Goal: Navigation & Orientation: Find specific page/section

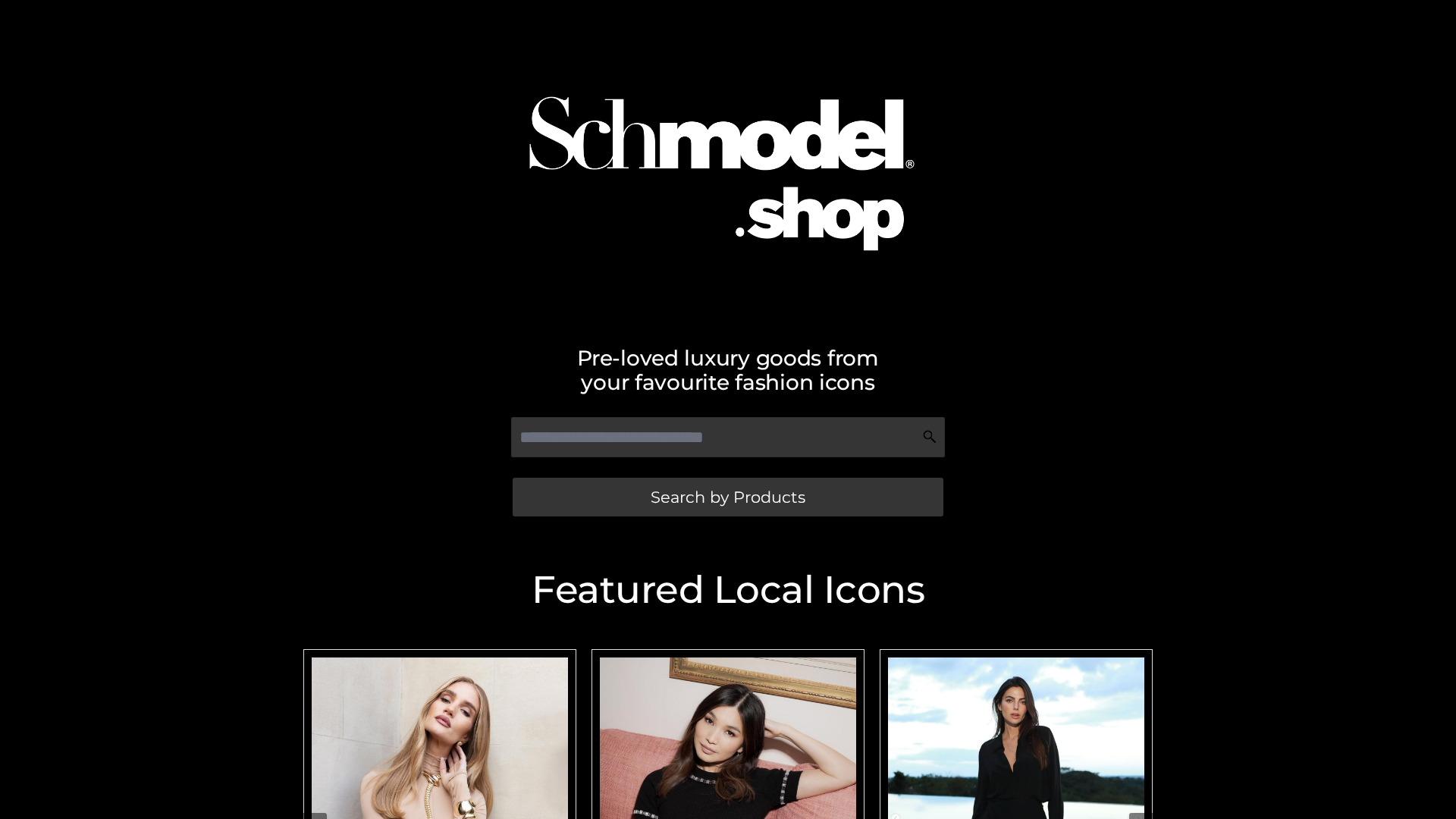
click at [727, 497] on span "Search by Products" at bounding box center [728, 497] width 155 height 16
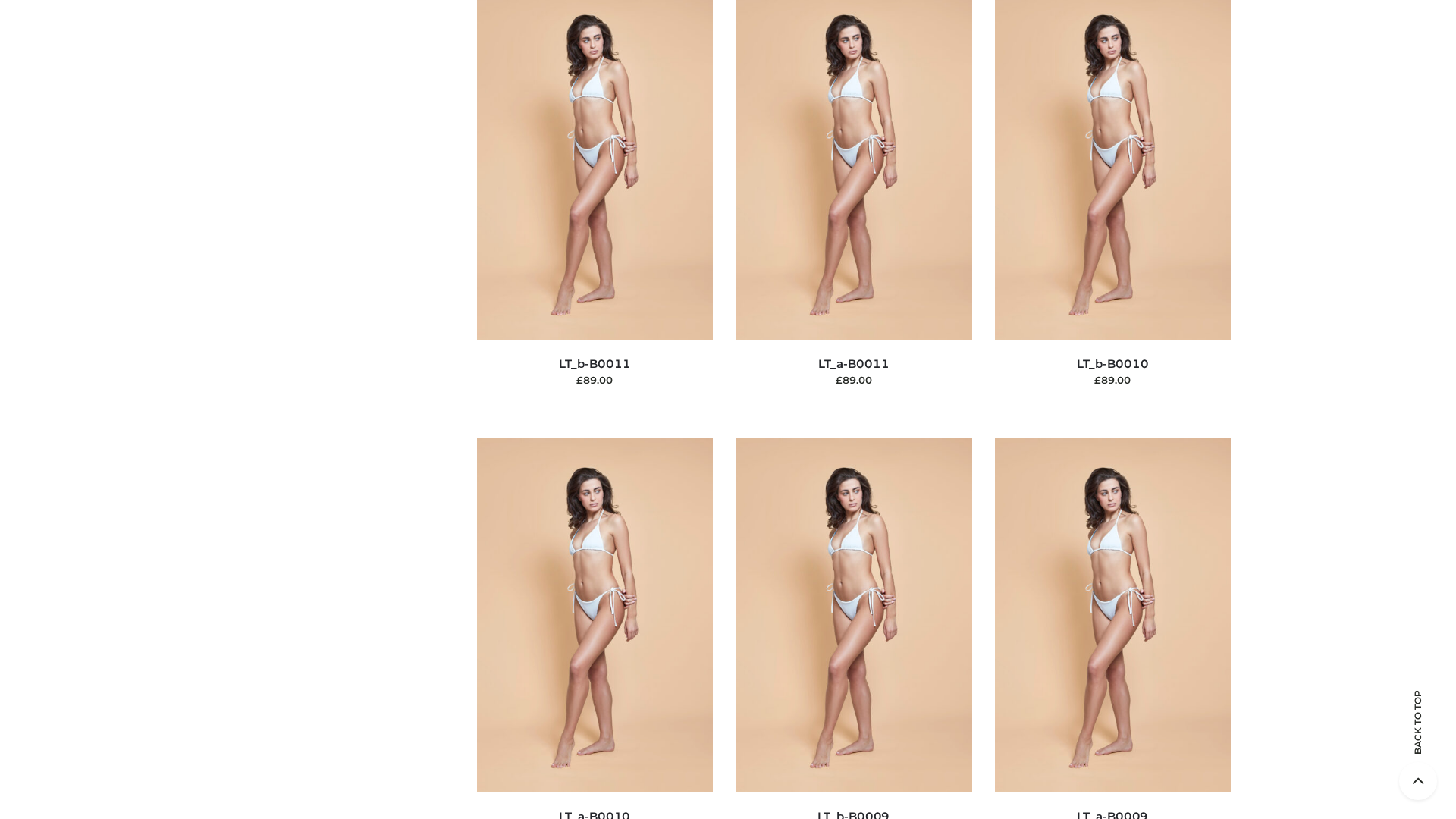
scroll to position [6811, 0]
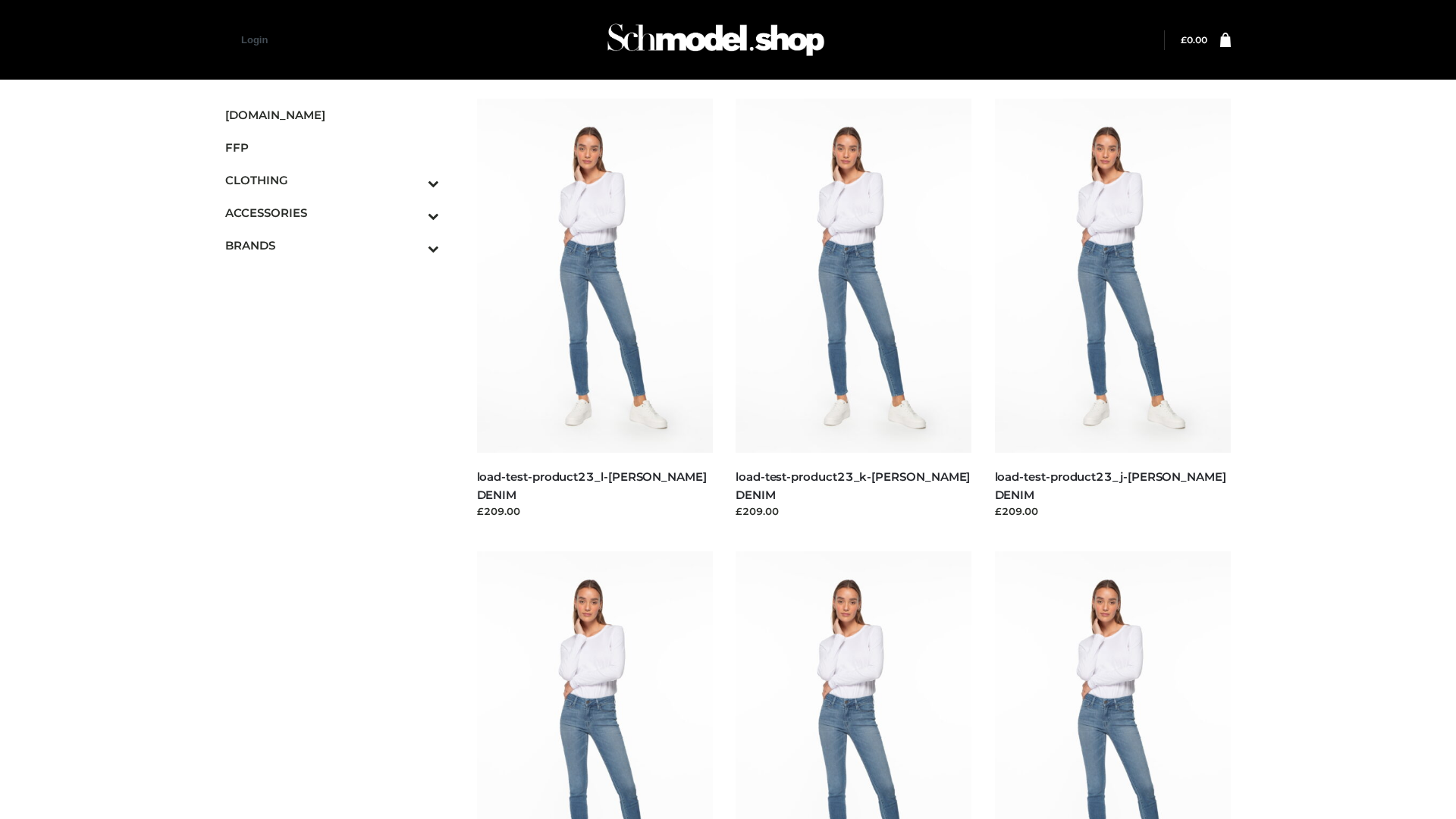
scroll to position [1330, 0]
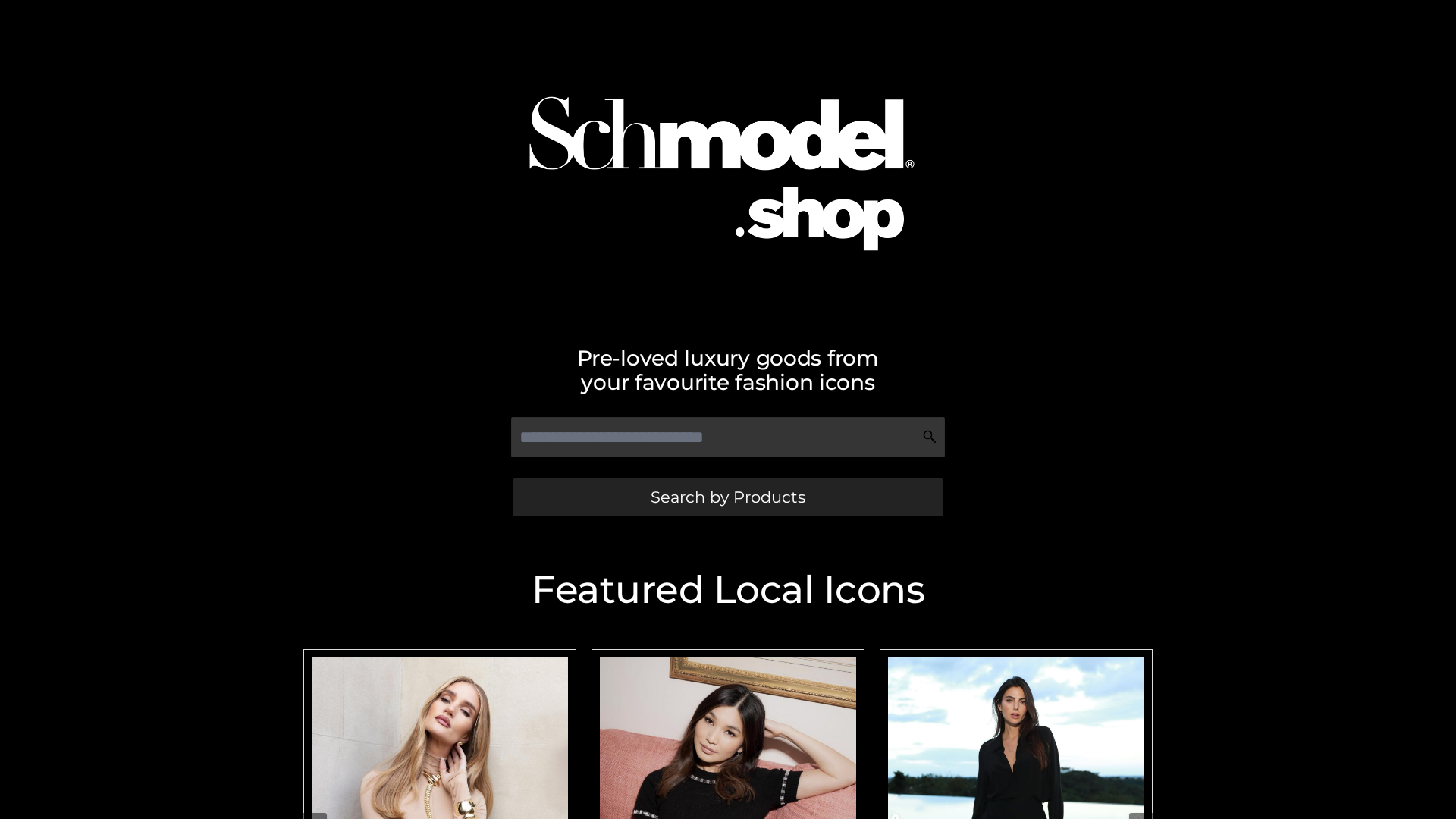
click at [727, 497] on span "Search by Products" at bounding box center [728, 497] width 155 height 16
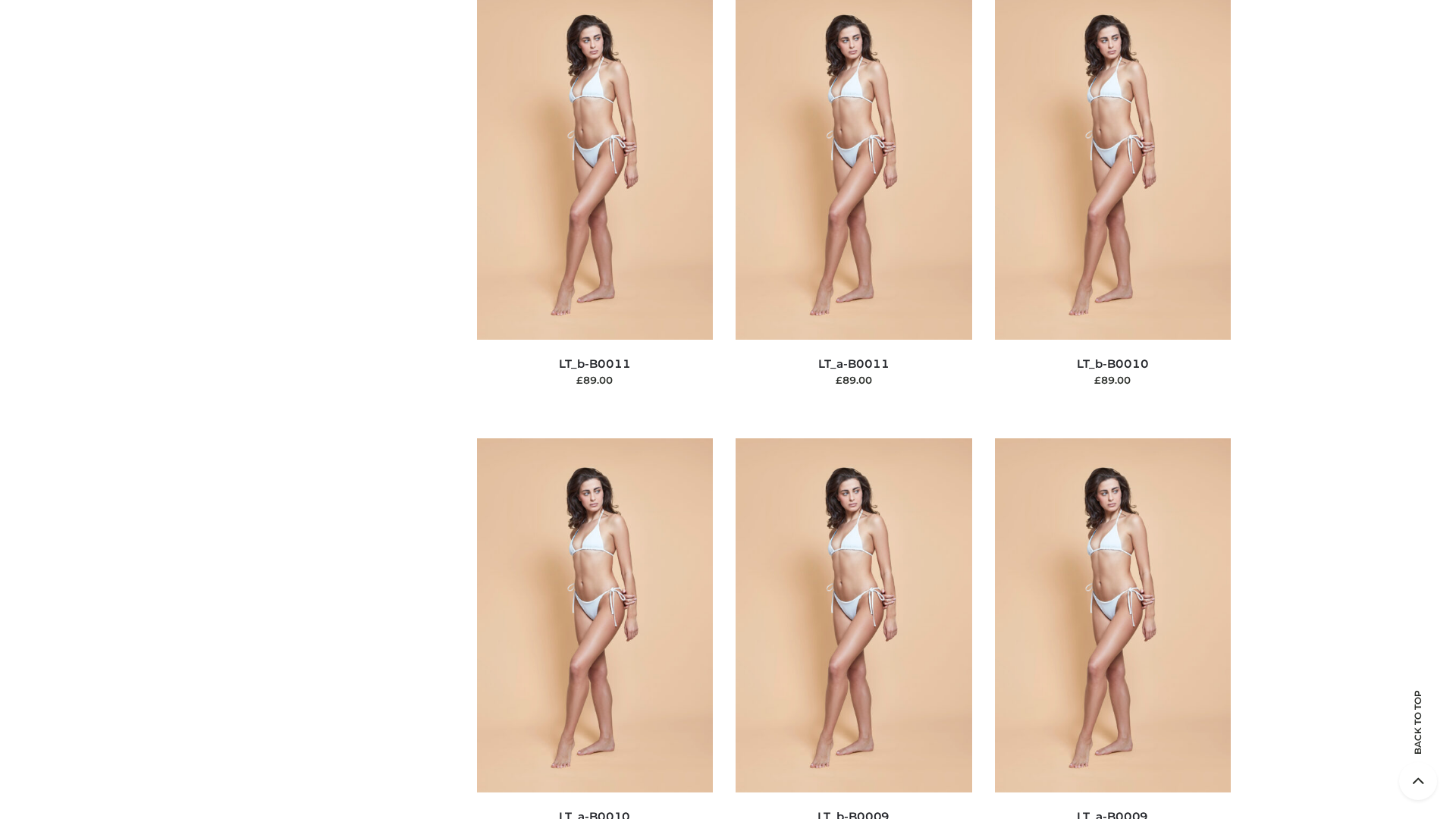
scroll to position [6811, 0]
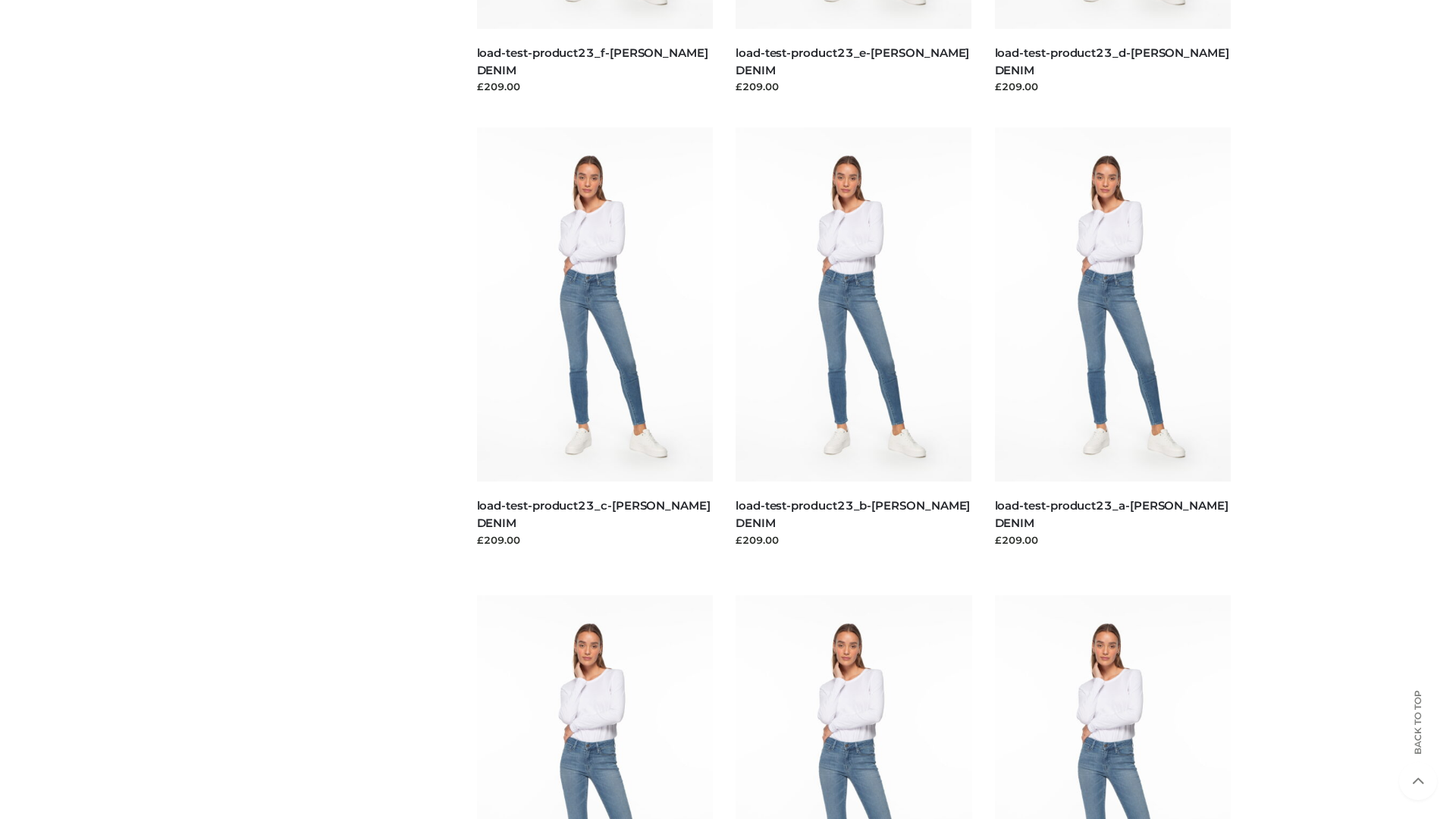
scroll to position [1330, 0]
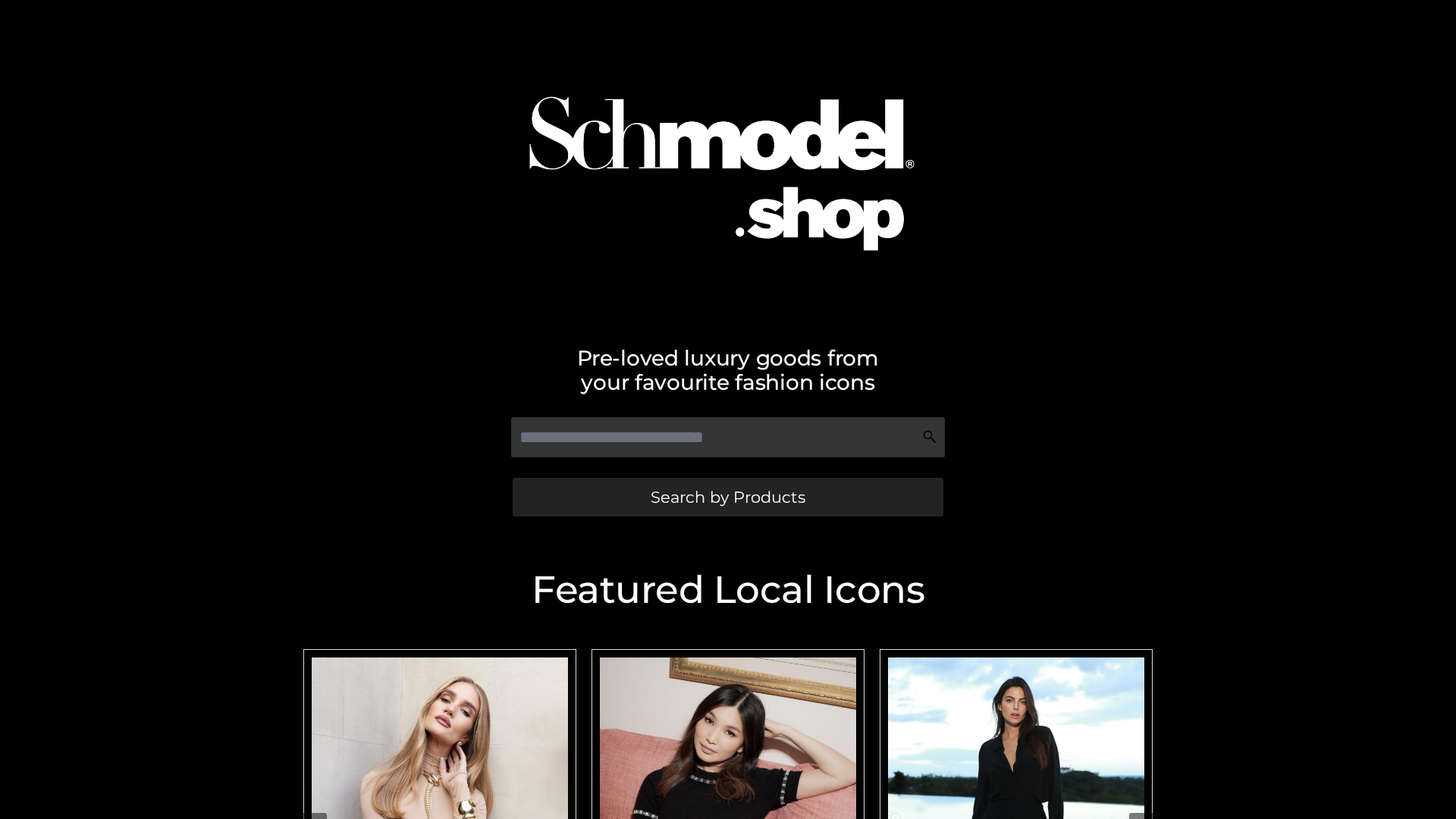
click at [727, 497] on span "Search by Products" at bounding box center [728, 497] width 155 height 16
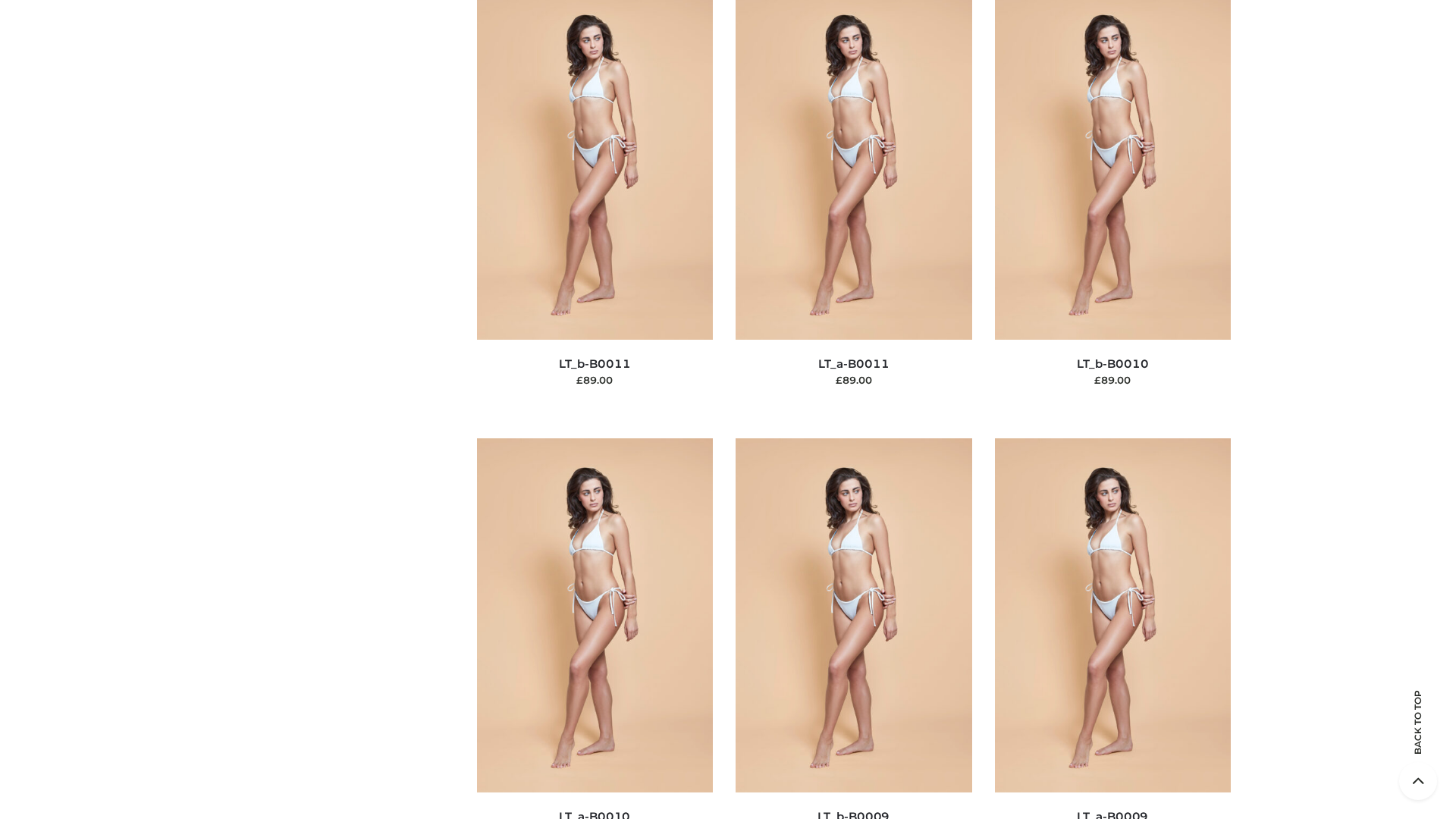
scroll to position [6811, 0]
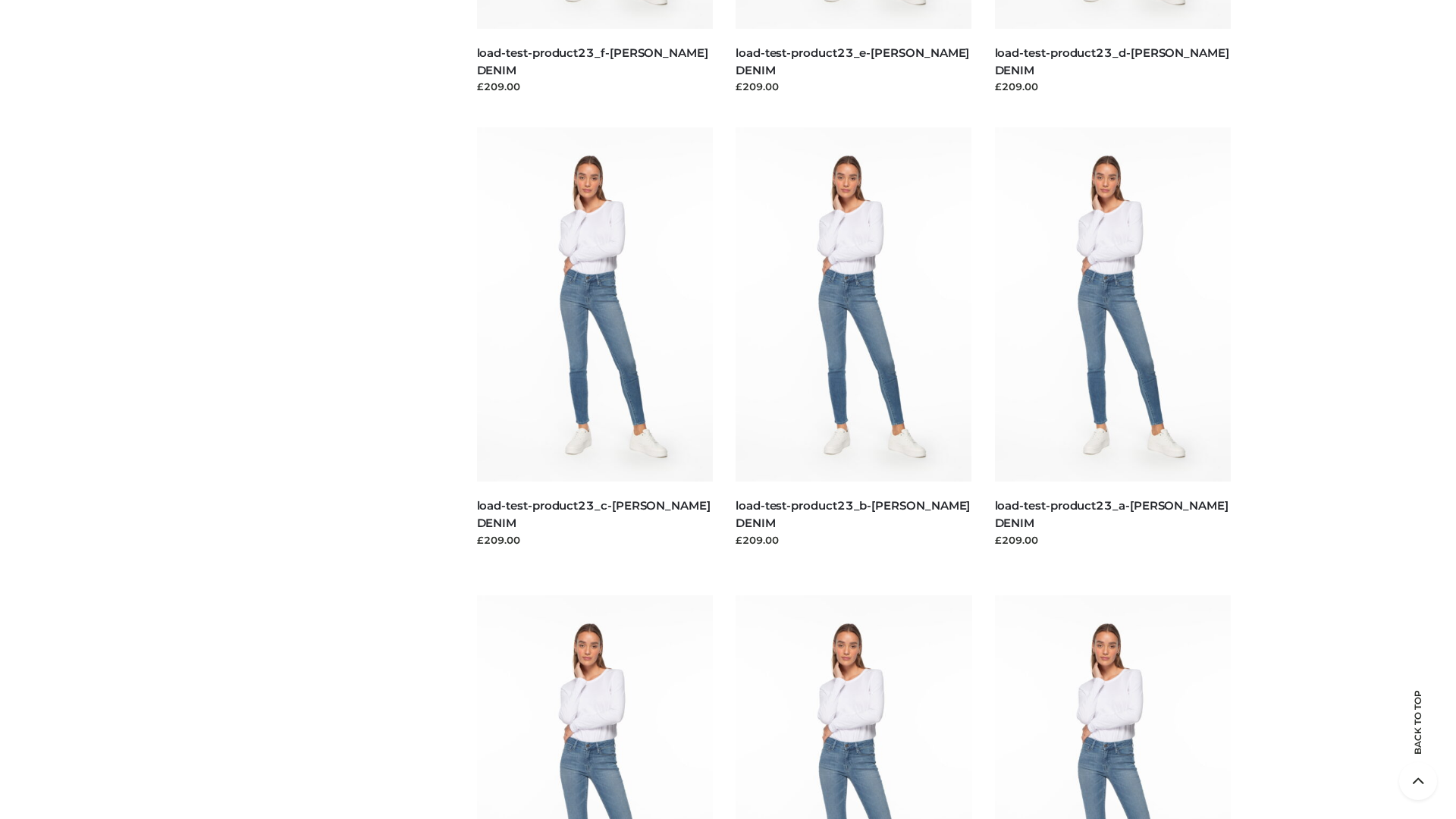
scroll to position [1330, 0]
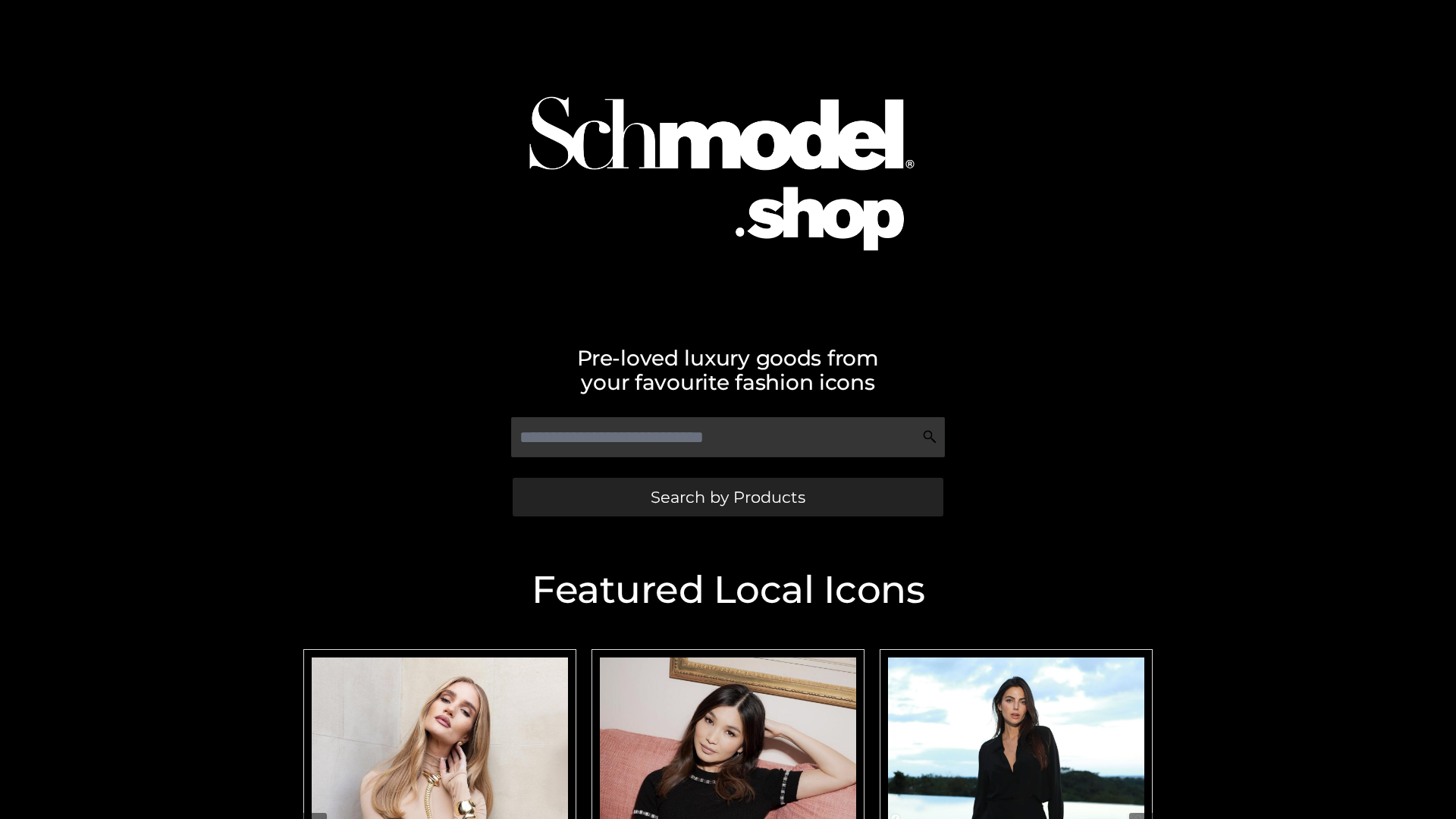
click at [727, 497] on span "Search by Products" at bounding box center [728, 497] width 155 height 16
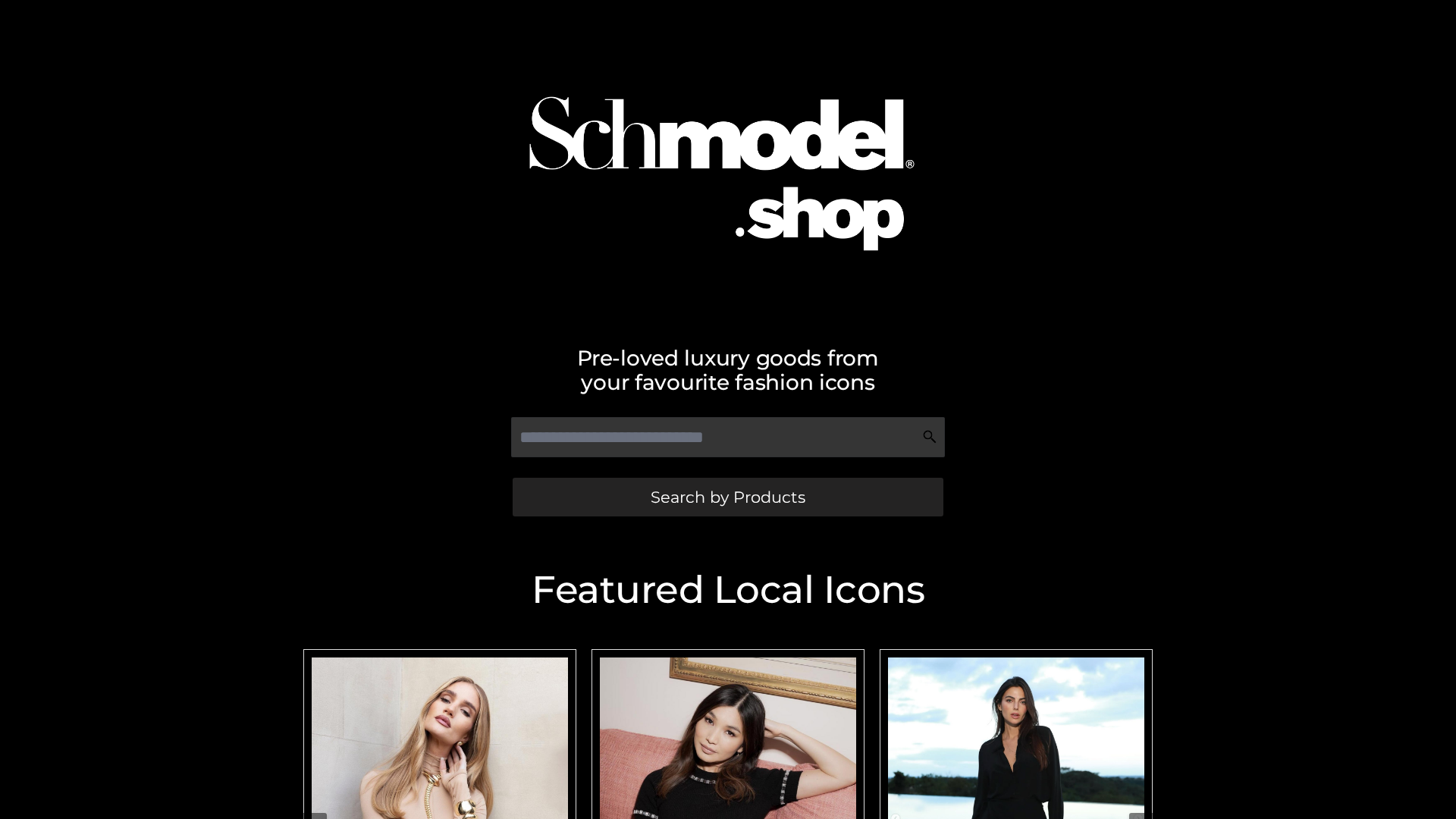
click at [727, 497] on span "Search by Products" at bounding box center [728, 497] width 155 height 16
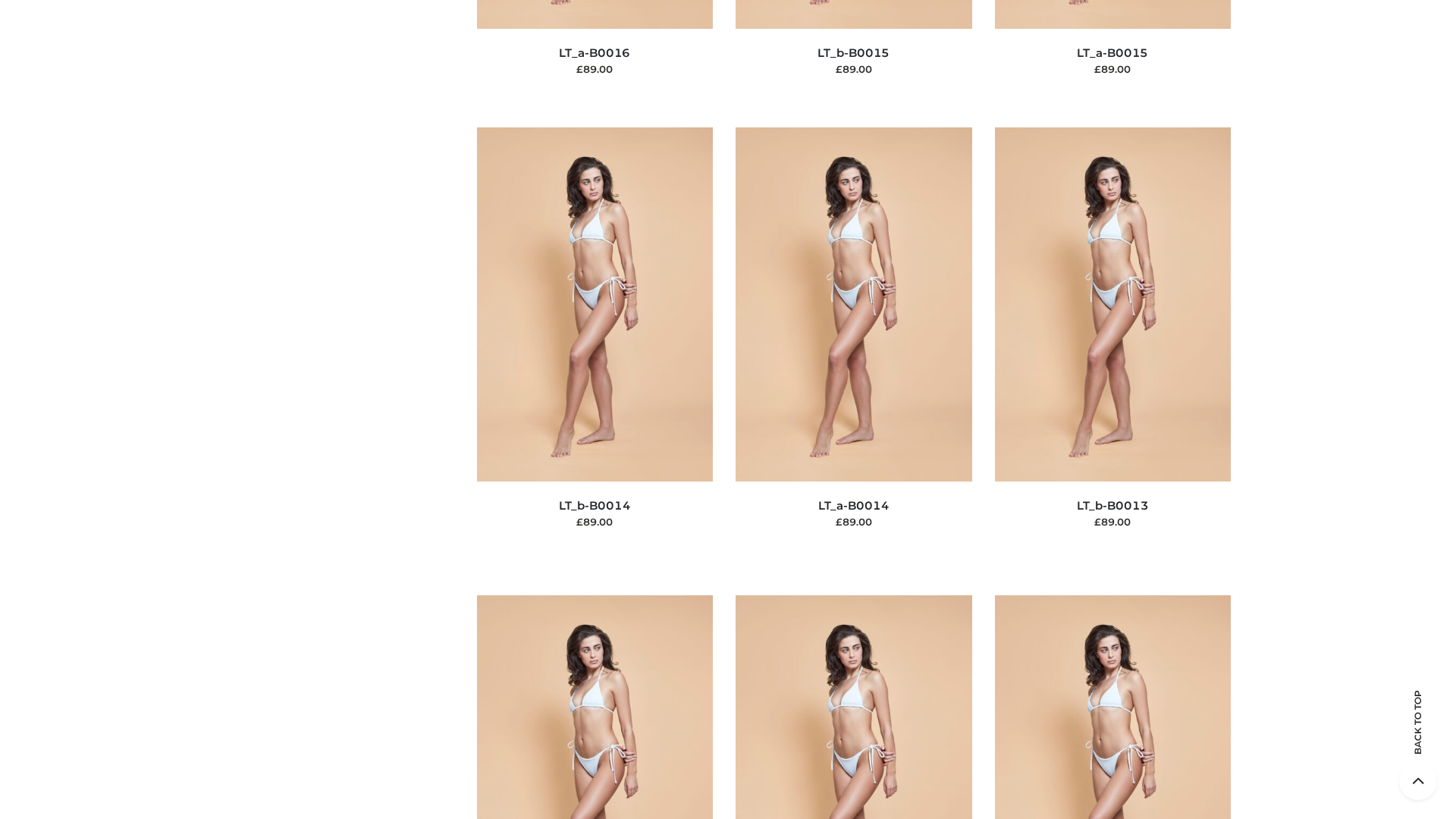
scroll to position [5393, 0]
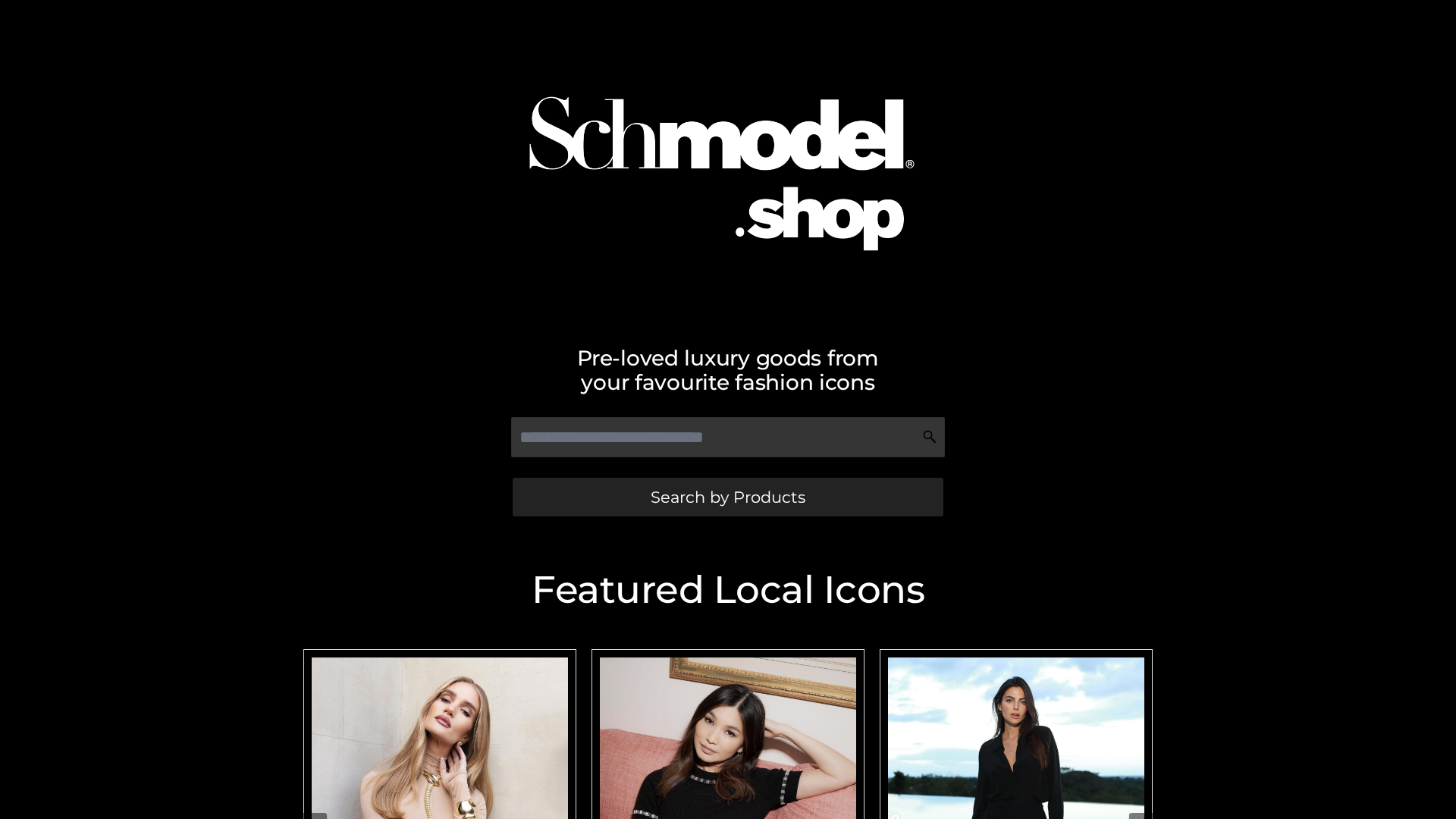
click at [727, 497] on span "Search by Products" at bounding box center [728, 497] width 155 height 16
